Goal: Information Seeking & Learning: Compare options

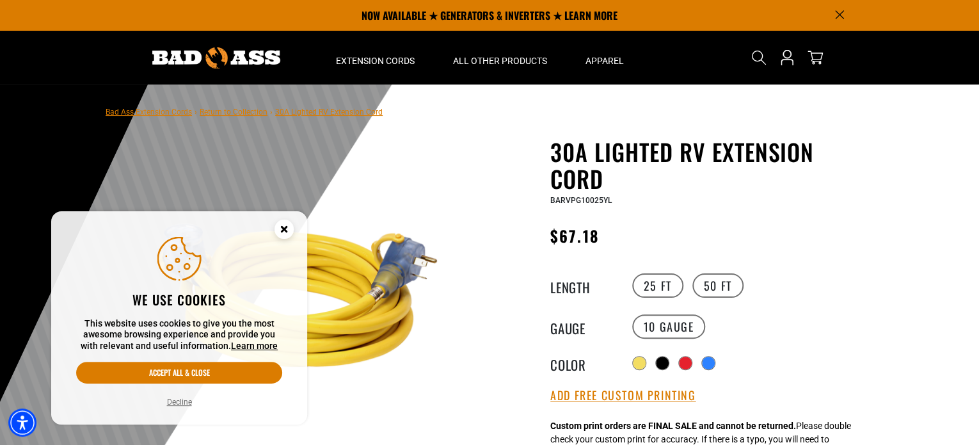
click at [285, 232] on g "Close this option" at bounding box center [283, 228] width 19 height 19
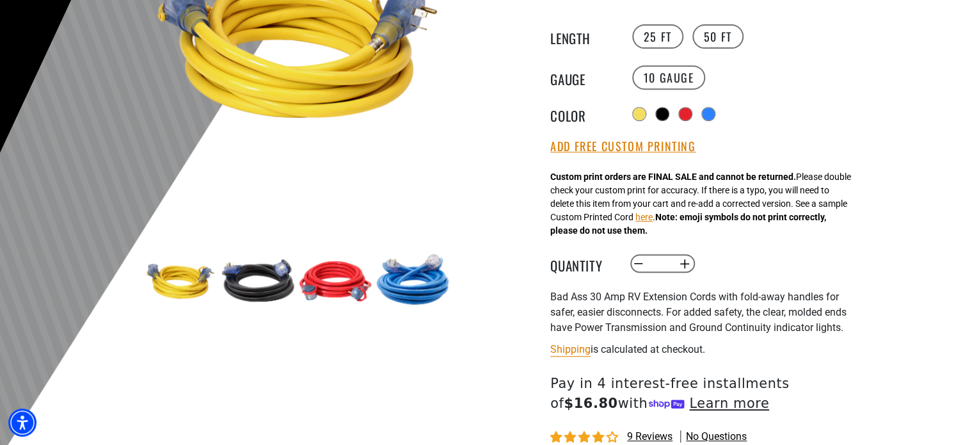
scroll to position [128, 0]
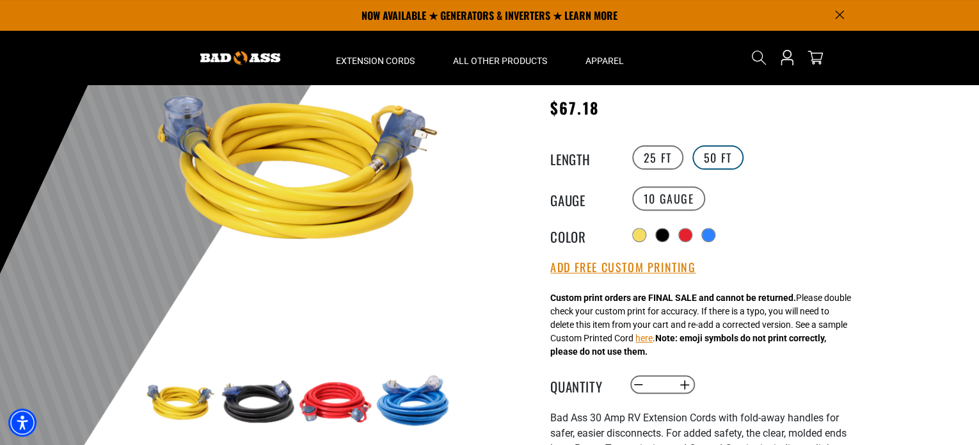
click at [721, 155] on label "50 FT" at bounding box center [717, 157] width 51 height 24
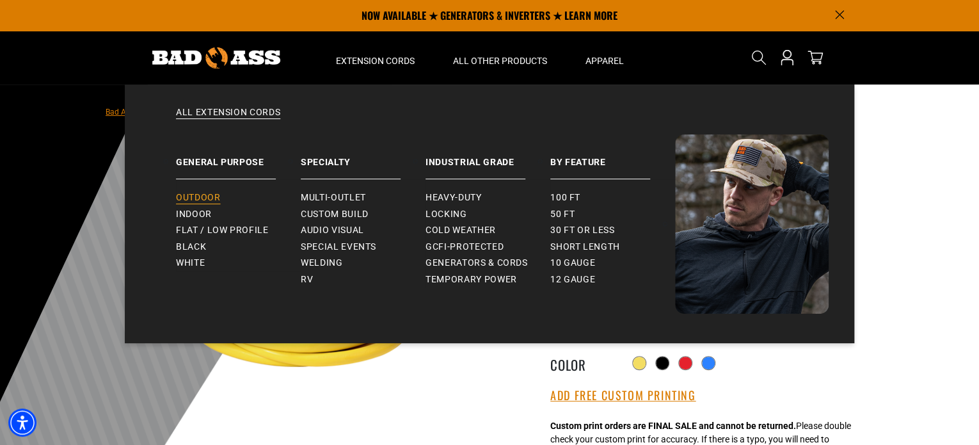
click at [204, 199] on span "Outdoor" at bounding box center [198, 198] width 44 height 12
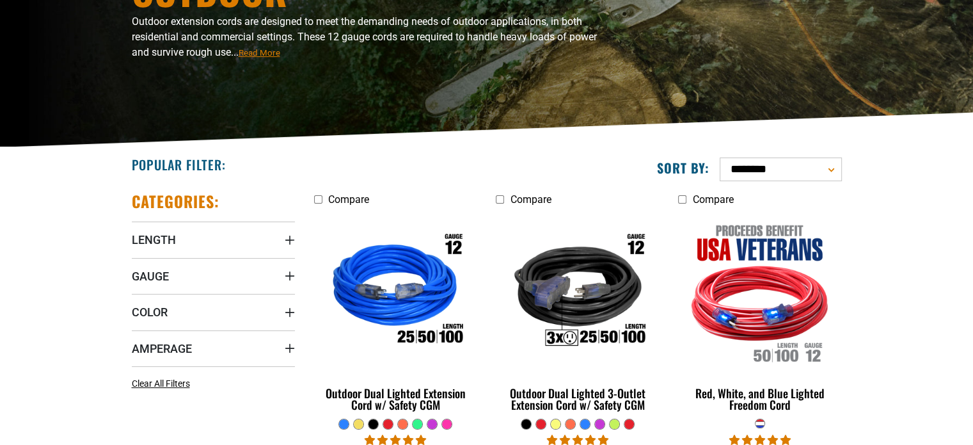
scroll to position [192, 0]
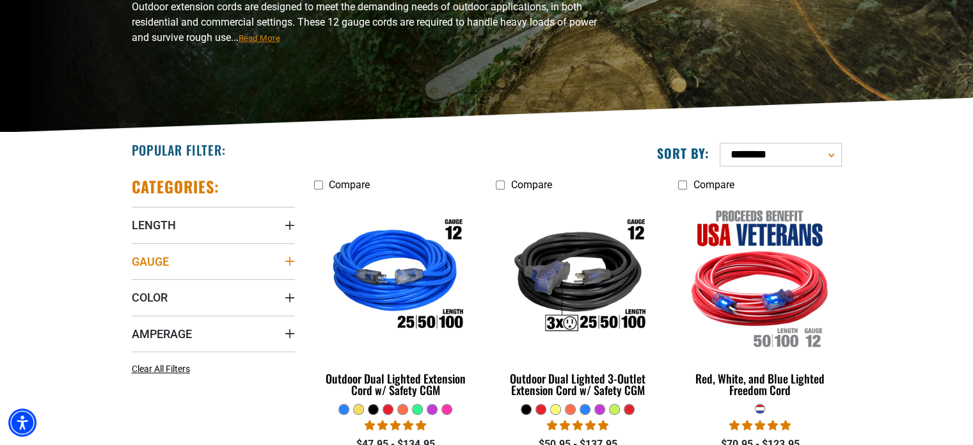
click at [283, 256] on summary "Gauge" at bounding box center [213, 261] width 163 height 36
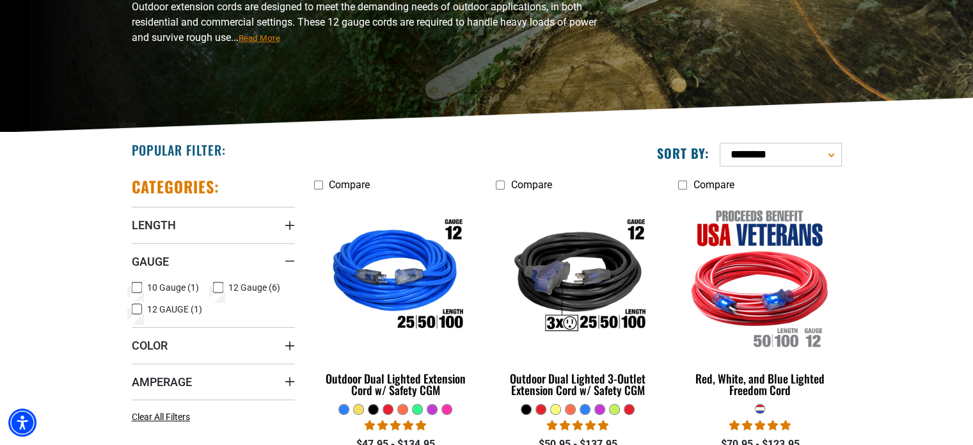
click at [141, 285] on icon at bounding box center [137, 287] width 10 height 17
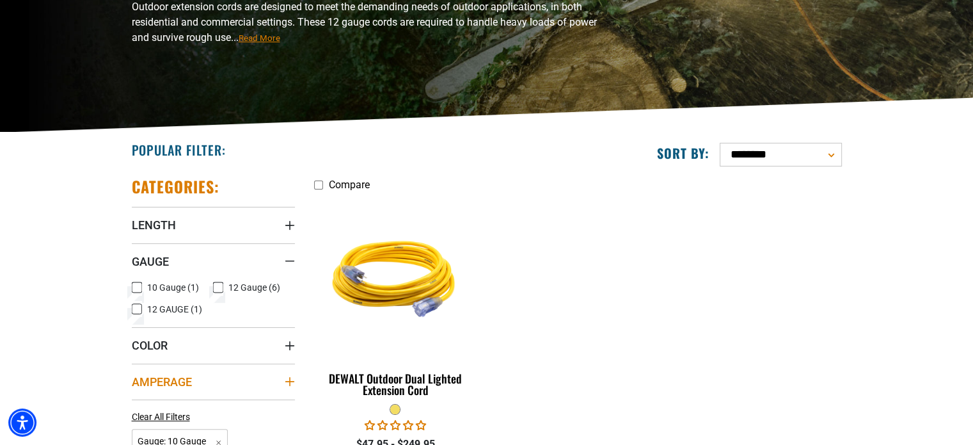
click at [287, 379] on icon "Amperage" at bounding box center [290, 381] width 10 height 10
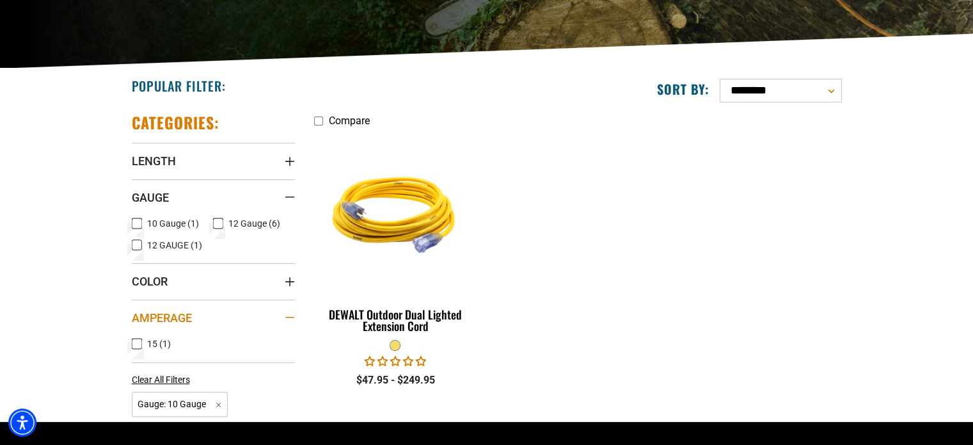
click at [292, 314] on div "Amperage" at bounding box center [290, 317] width 10 height 10
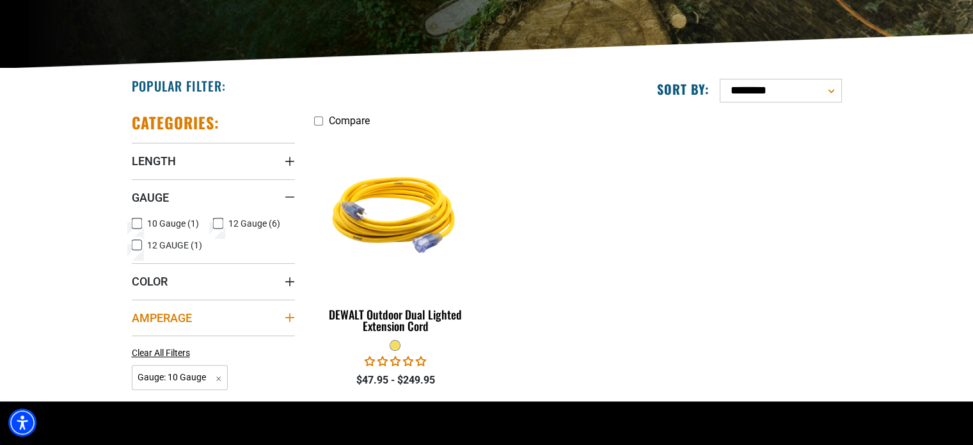
click at [292, 313] on icon "Amperage" at bounding box center [290, 317] width 10 height 10
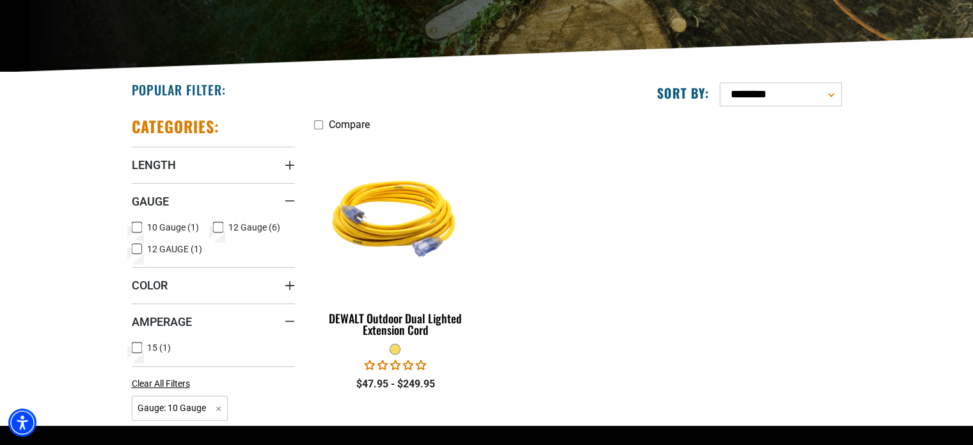
scroll to position [0, 0]
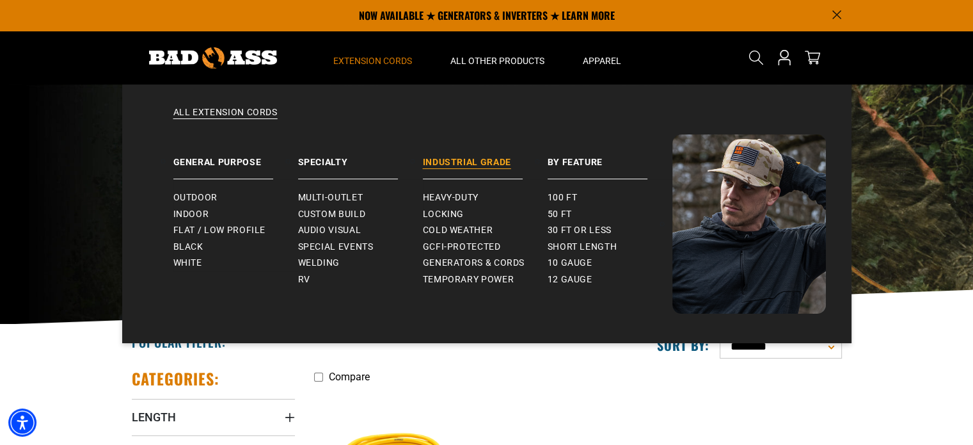
click at [471, 161] on link "Industrial Grade" at bounding box center [485, 156] width 125 height 45
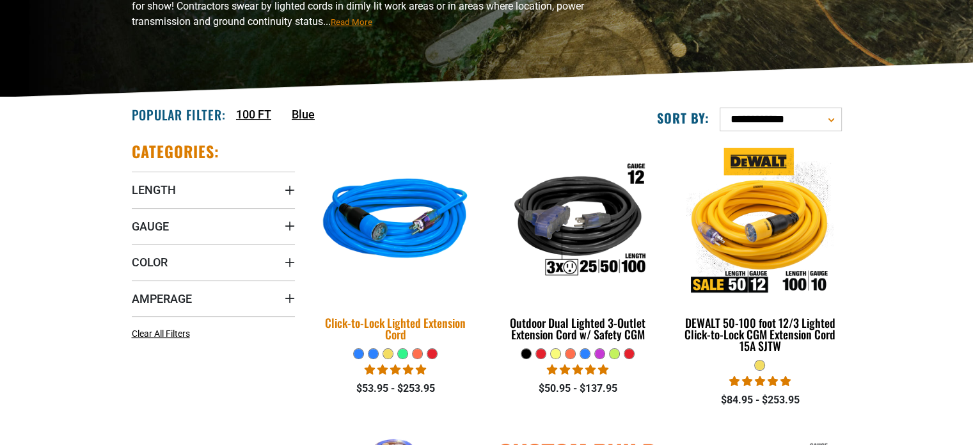
scroll to position [256, 0]
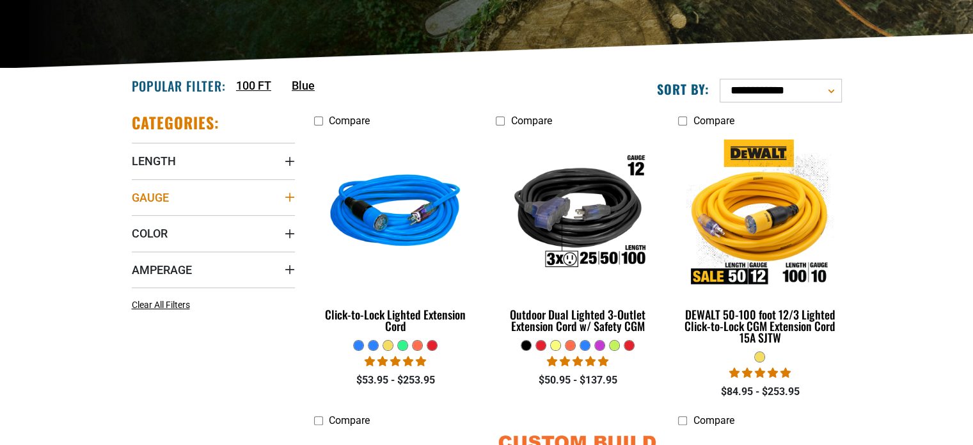
click at [286, 192] on icon "Gauge" at bounding box center [290, 197] width 10 height 10
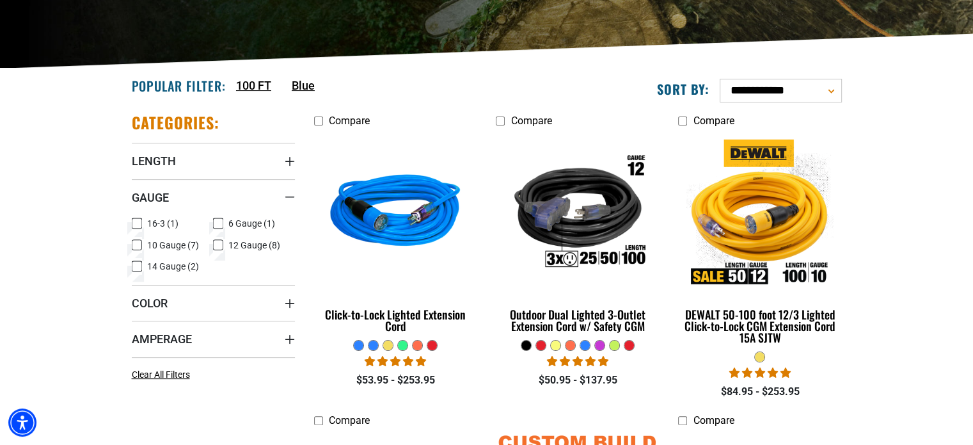
click at [159, 243] on span "10 Gauge (7)" at bounding box center [173, 245] width 52 height 9
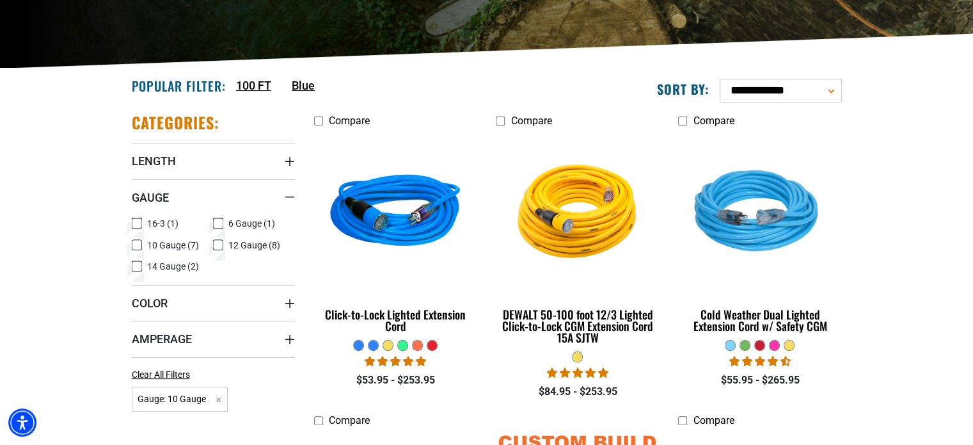
click at [235, 217] on label "6 Gauge (1) 6 Gauge (1 product)" at bounding box center [254, 223] width 82 height 17
click at [292, 336] on icon "Amperage" at bounding box center [290, 339] width 10 height 10
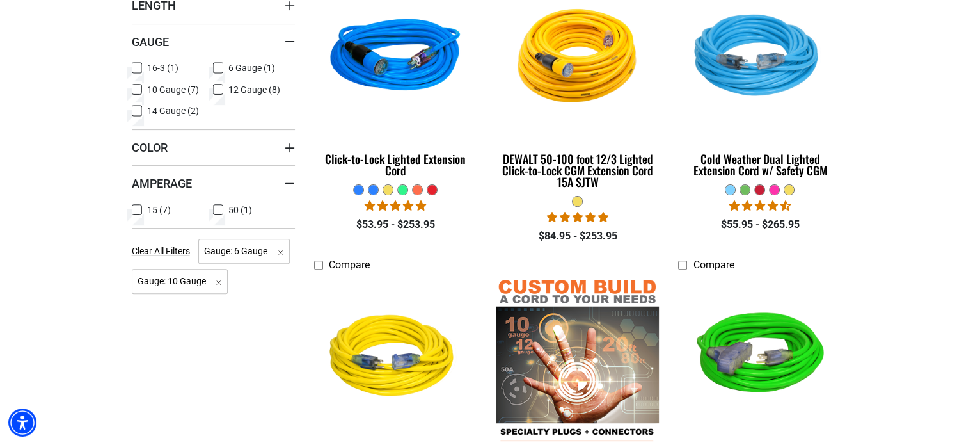
scroll to position [448, 0]
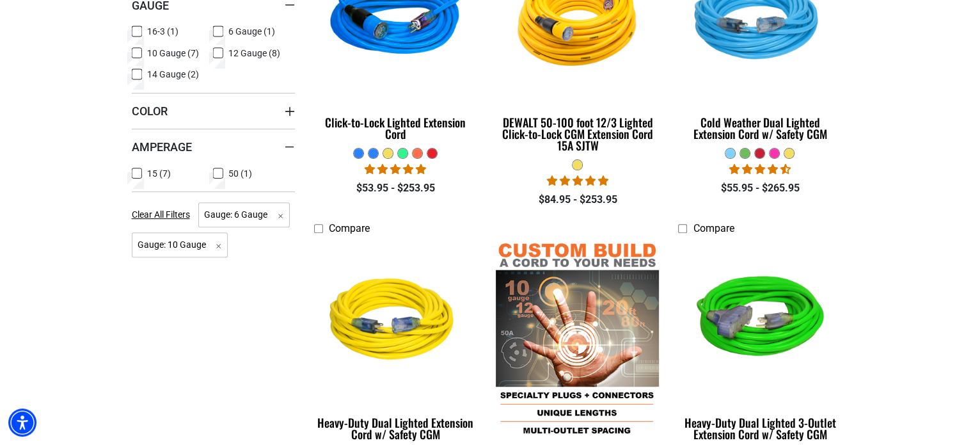
click at [217, 173] on icon at bounding box center [218, 173] width 10 height 17
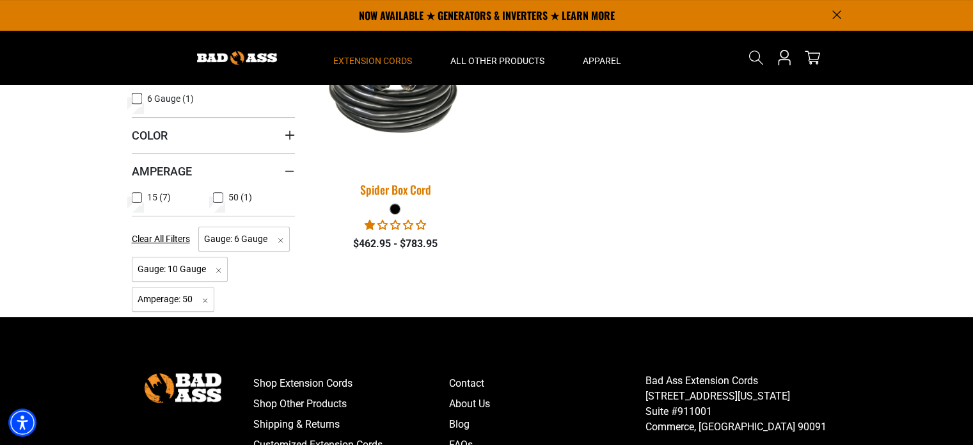
scroll to position [256, 0]
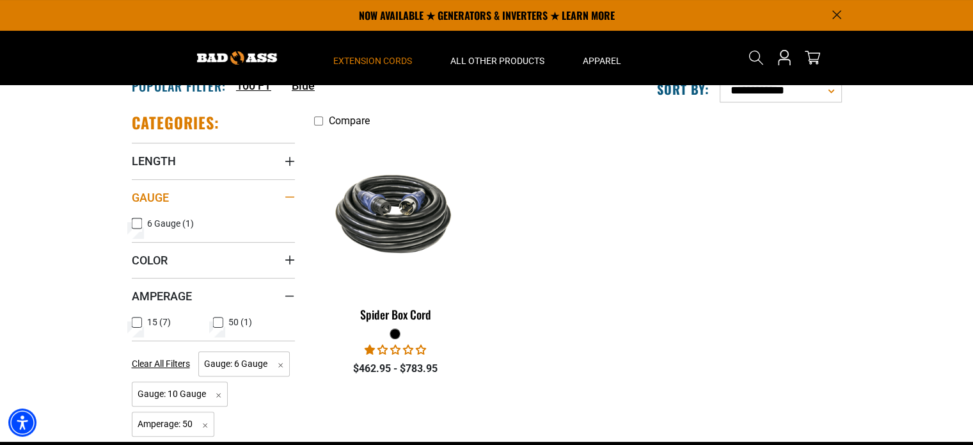
click at [290, 198] on div "Gauge" at bounding box center [290, 197] width 10 height 10
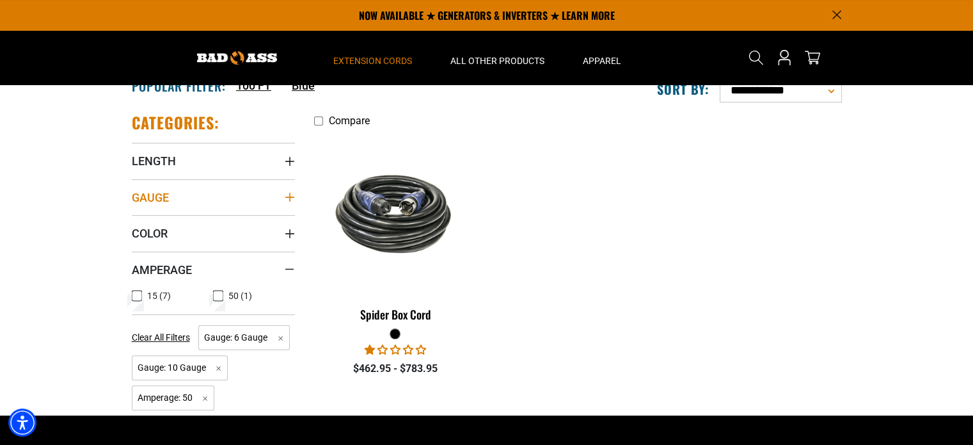
click at [285, 197] on icon "Gauge" at bounding box center [290, 197] width 10 height 10
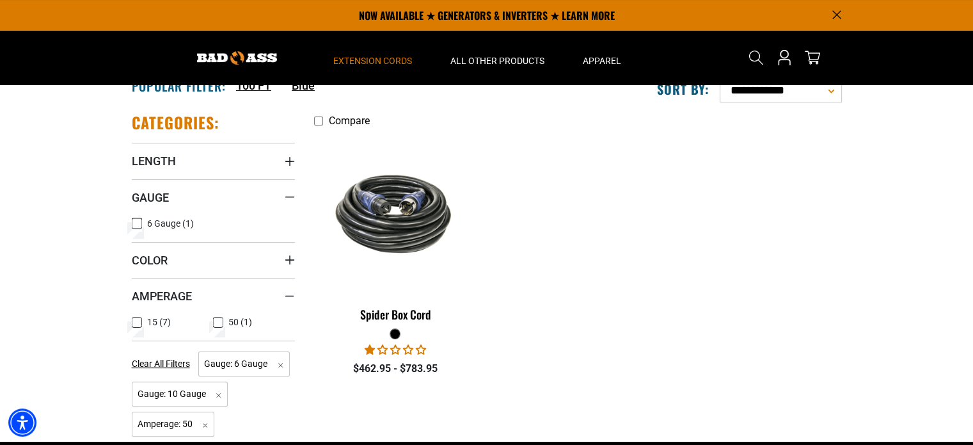
click at [221, 322] on icon at bounding box center [218, 322] width 8 height 7
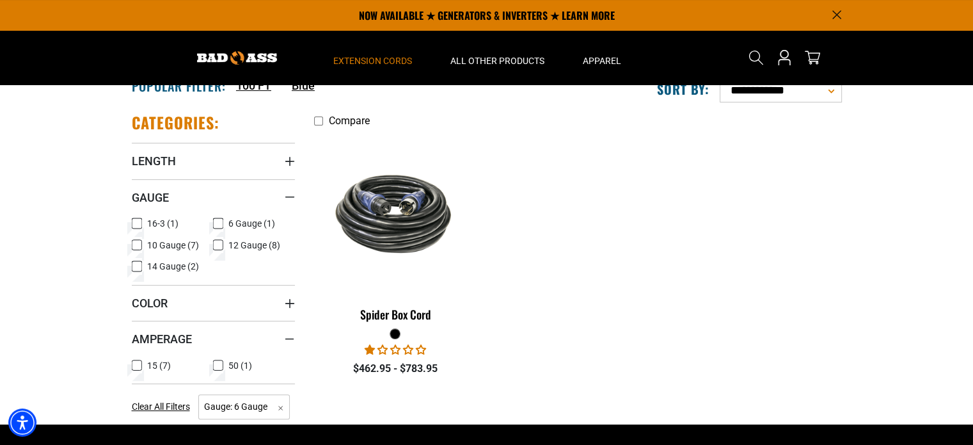
click at [138, 246] on icon at bounding box center [137, 245] width 10 height 17
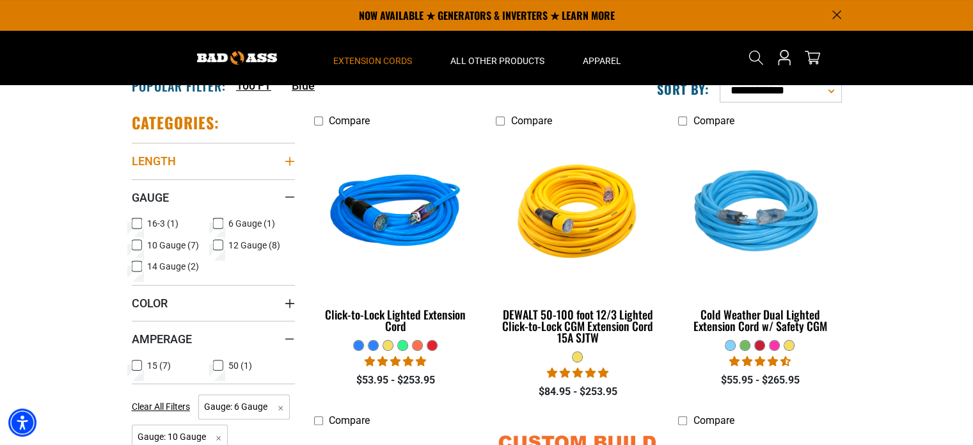
click at [288, 161] on icon "Length" at bounding box center [290, 161] width 10 height 10
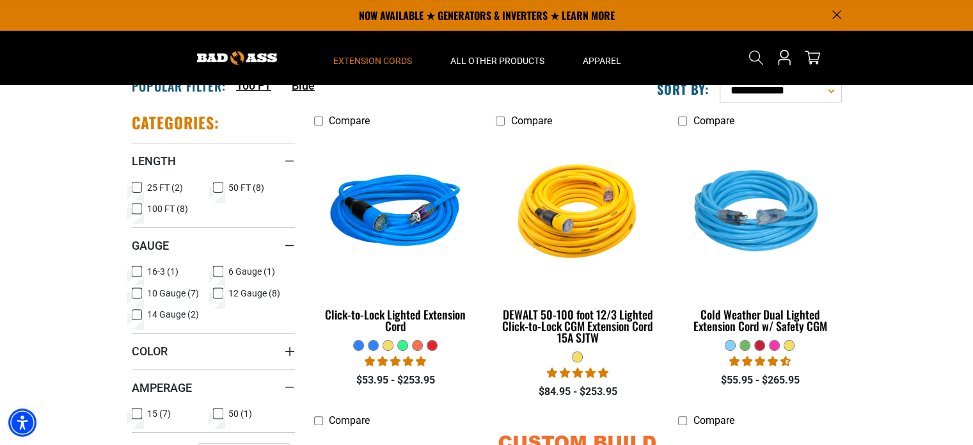
click at [218, 184] on icon at bounding box center [218, 187] width 10 height 17
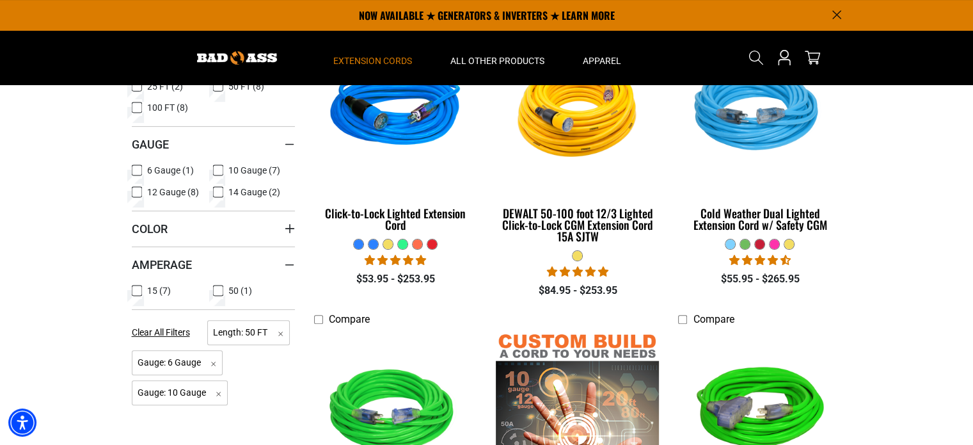
scroll to position [320, 0]
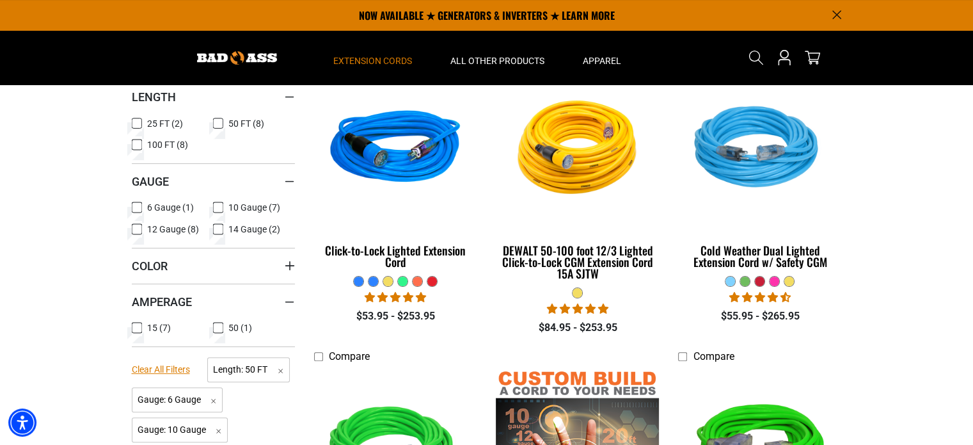
click at [151, 366] on span "Clear All Filters" at bounding box center [161, 369] width 58 height 10
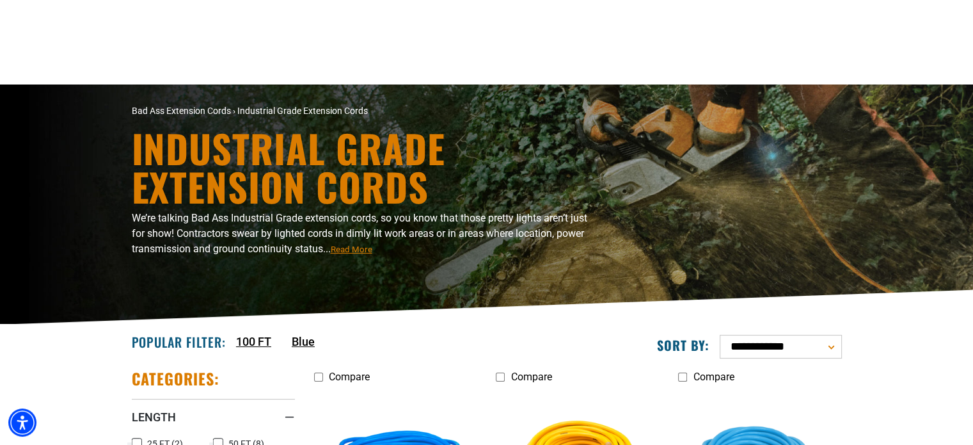
scroll to position [320, 0]
